Goal: Information Seeking & Learning: Check status

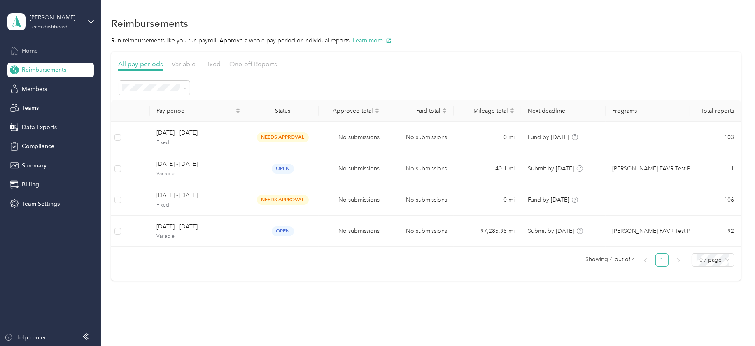
click at [31, 47] on span "Home" at bounding box center [30, 50] width 16 height 9
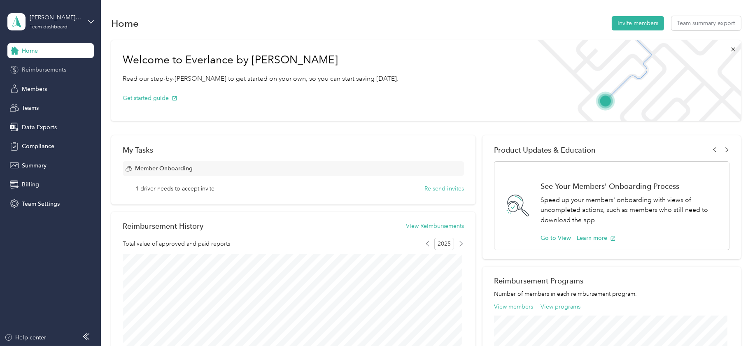
click at [31, 69] on span "Reimbursements" at bounding box center [44, 69] width 44 height 9
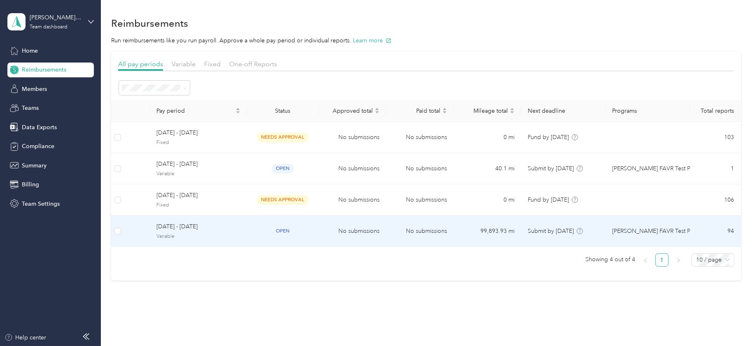
click at [185, 228] on span "[DATE] - [DATE]" at bounding box center [198, 226] width 84 height 9
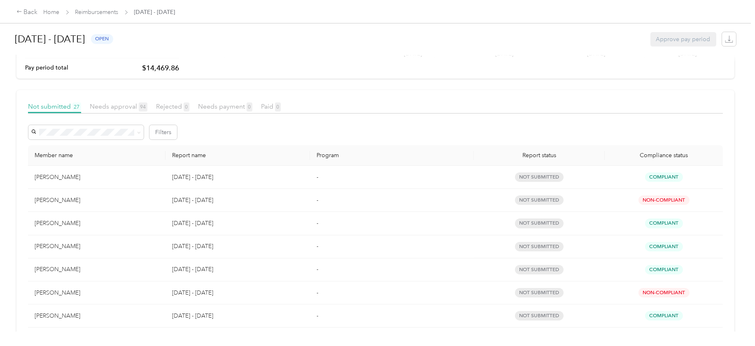
scroll to position [51, 0]
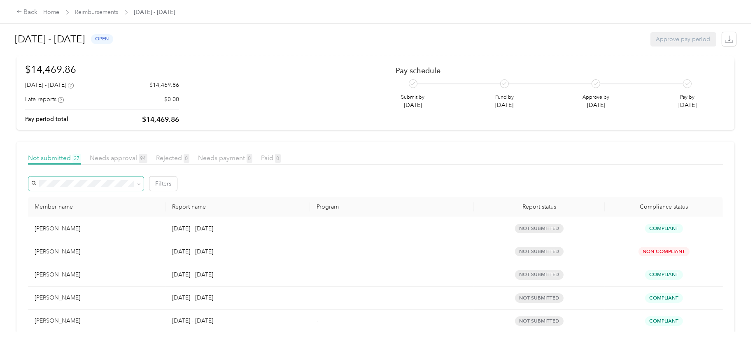
click at [140, 184] on icon at bounding box center [139, 184] width 4 height 4
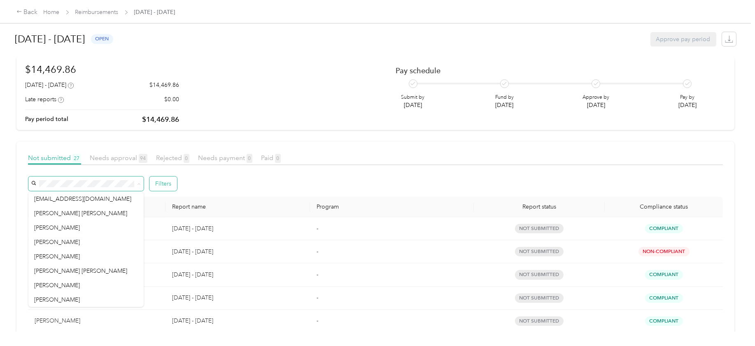
click at [159, 184] on button "Filters" at bounding box center [163, 184] width 28 height 14
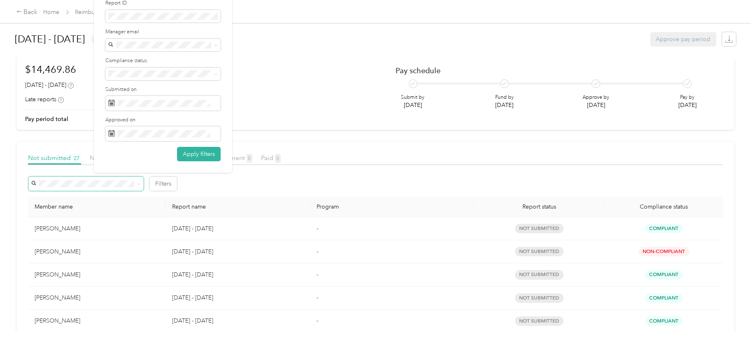
click at [259, 66] on div "$14,469.86 [DATE] - [DATE] $14,469.86 Late reports $0.00 Pay period total $14,4…" at bounding box center [375, 93] width 700 height 63
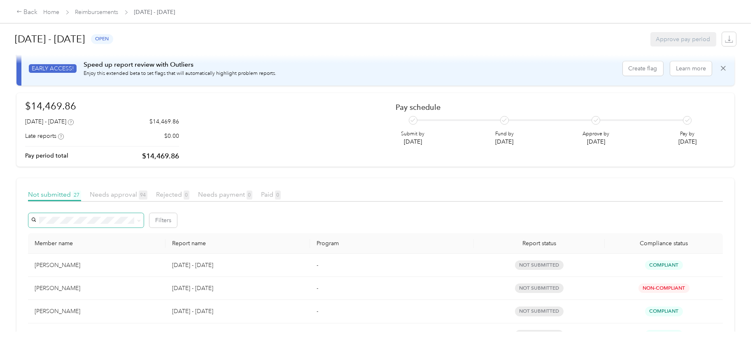
scroll to position [0, 0]
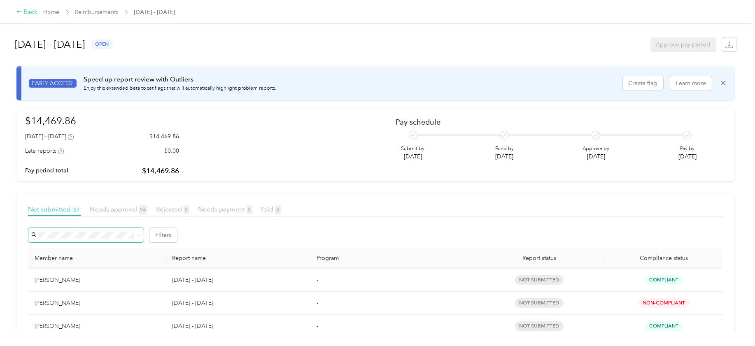
click at [31, 12] on div "Back" at bounding box center [26, 12] width 21 height 10
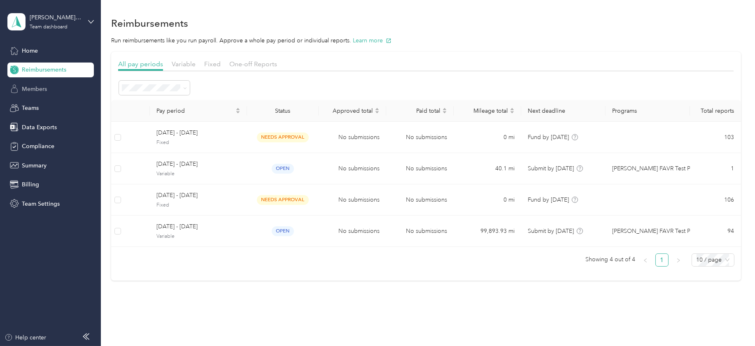
click at [37, 91] on span "Members" at bounding box center [34, 89] width 25 height 9
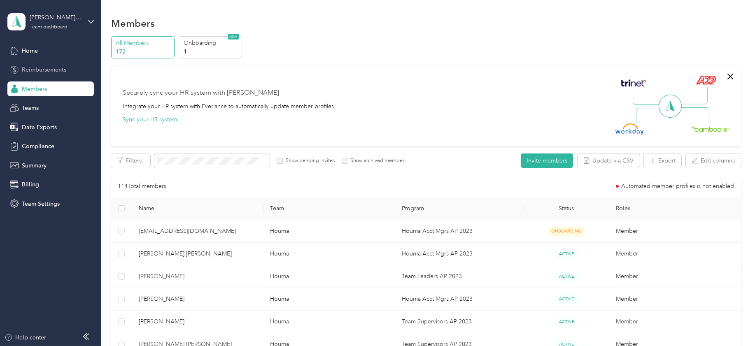
click at [31, 70] on span "Reimbursements" at bounding box center [44, 69] width 44 height 9
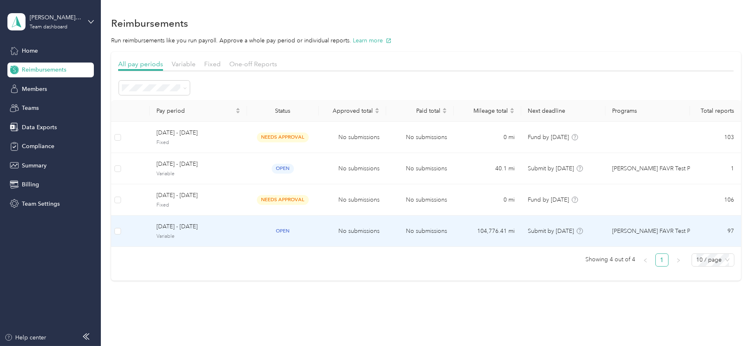
click at [172, 226] on span "[DATE] - [DATE]" at bounding box center [198, 226] width 84 height 9
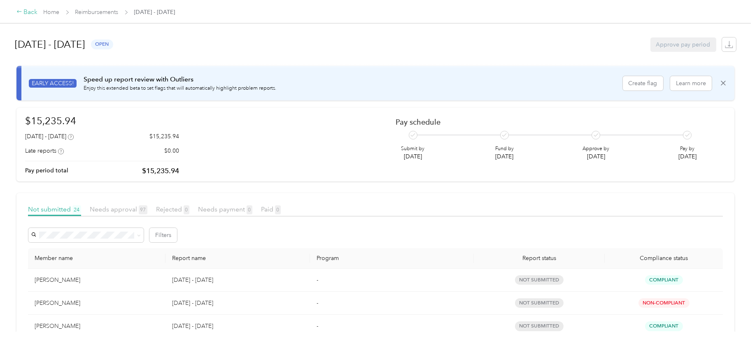
click at [32, 9] on div "Back" at bounding box center [26, 12] width 21 height 10
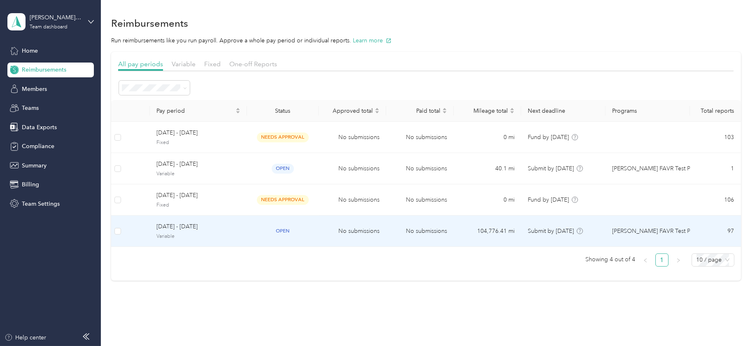
click at [169, 226] on span "[DATE] - [DATE]" at bounding box center [198, 226] width 84 height 9
